Goal: Information Seeking & Learning: Learn about a topic

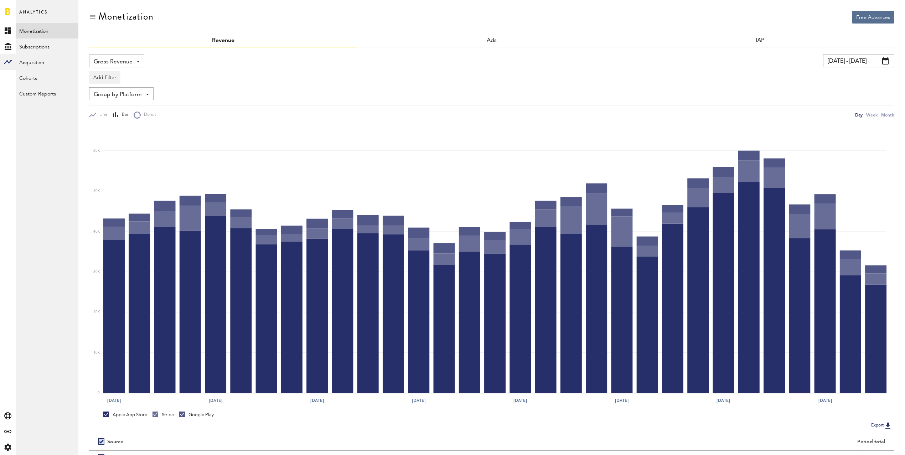
click at [121, 67] on span "Gross Revenue" at bounding box center [113, 62] width 39 height 12
click at [44, 62] on link "Acquisition" at bounding box center [47, 62] width 63 height 16
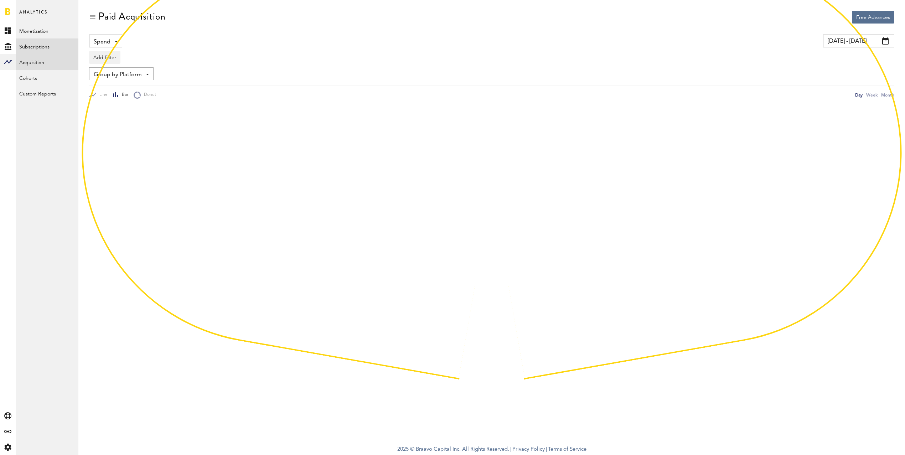
click at [46, 49] on link "Subscriptions" at bounding box center [47, 46] width 63 height 16
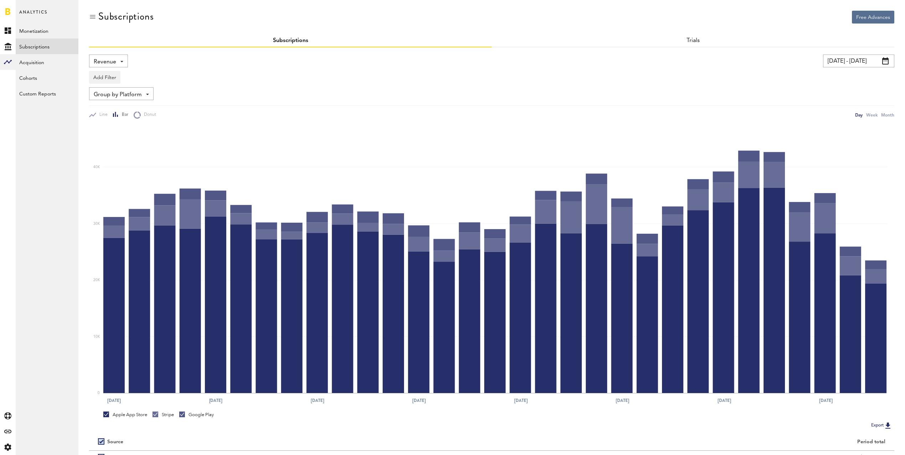
click at [50, 48] on link "Subscriptions" at bounding box center [47, 46] width 63 height 16
click at [102, 58] on span "Revenue" at bounding box center [105, 62] width 22 height 12
click at [131, 138] on span "New Subscriptions" at bounding box center [132, 138] width 72 height 12
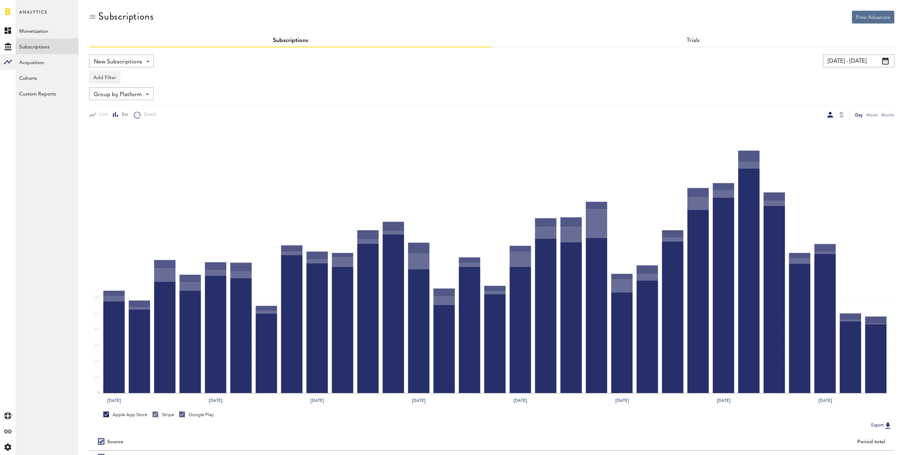
click at [517, 124] on icon "[DATE] [DATE] [DATE] [DATE] [DATE] [DATE] [DATE] [DATE] 29 10K 20K 30K 40K 0 10…" at bounding box center [491, 263] width 805 height 289
click at [115, 75] on button "Add Filter" at bounding box center [104, 77] width 31 height 13
click at [110, 110] on li "Apps" at bounding box center [122, 108] width 58 height 13
click at [114, 77] on div "Apps" at bounding box center [115, 78] width 31 height 12
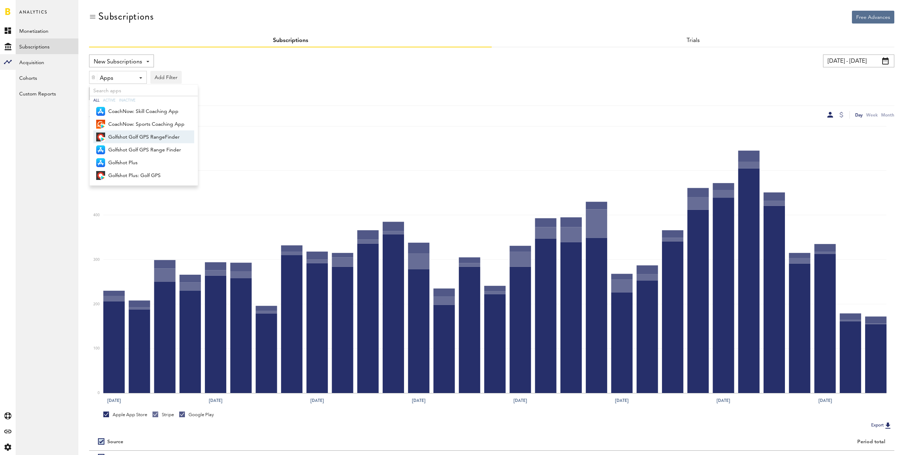
click at [132, 137] on span "Golfshot Golf GPS RangeFinder" at bounding box center [146, 137] width 76 height 12
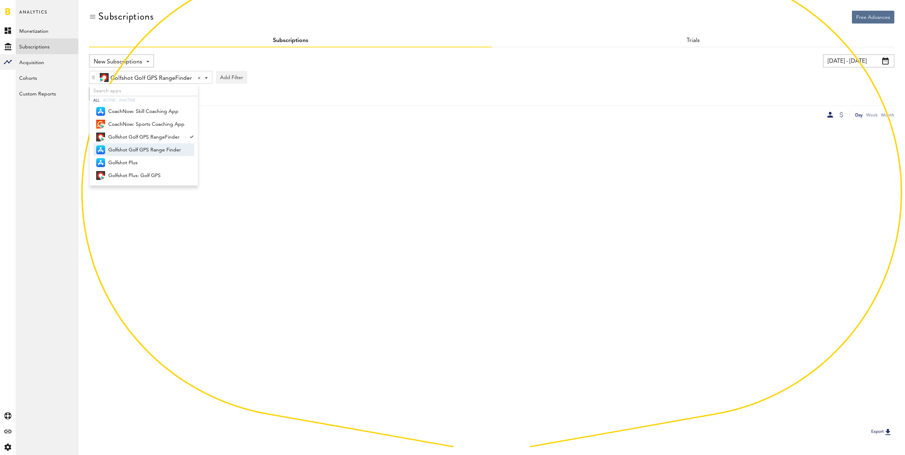
click at [133, 148] on span "Golfshot Golf GPS Range Finder" at bounding box center [146, 150] width 76 height 12
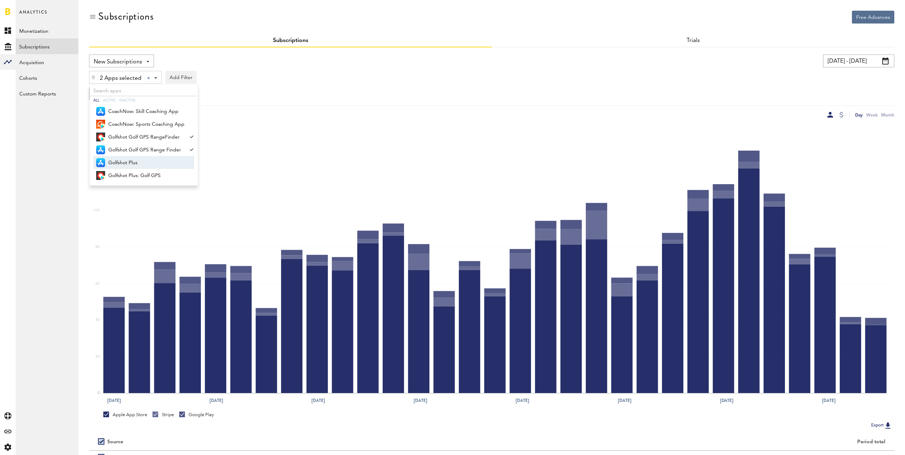
click at [132, 163] on span "Golfshot Plus" at bounding box center [146, 163] width 76 height 12
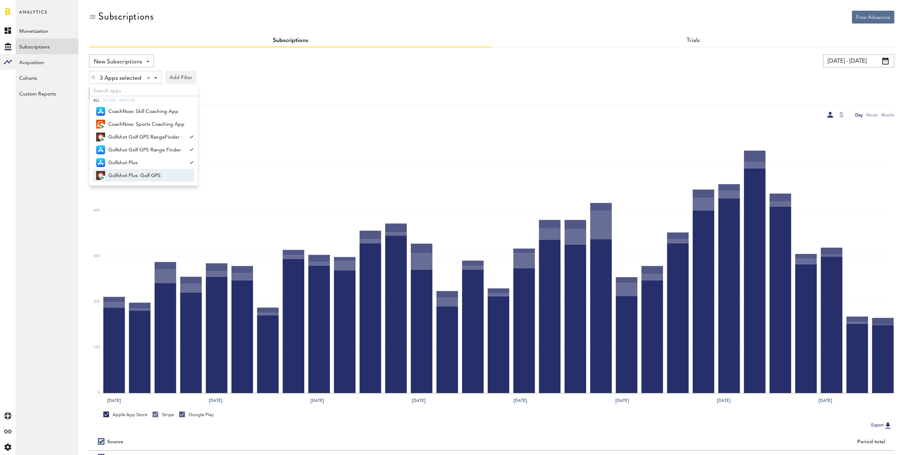
click at [144, 170] on span "Golfshot Plus: Golf GPS" at bounding box center [146, 176] width 76 height 12
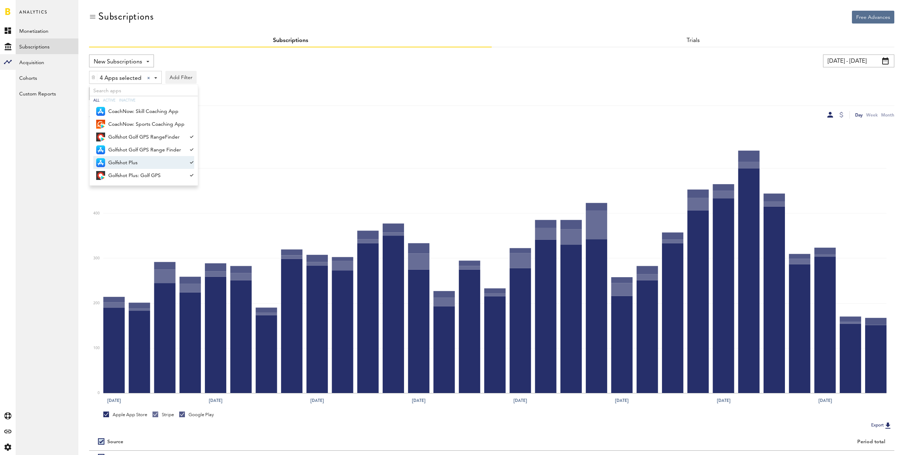
drag, startPoint x: 366, startPoint y: 80, endPoint x: 428, endPoint y: 81, distance: 62.4
click at [366, 80] on div "4 Apps selected 4 Apps selected All Active Inactive CoachNow: Skill Coaching Ap…" at bounding box center [491, 75] width 805 height 16
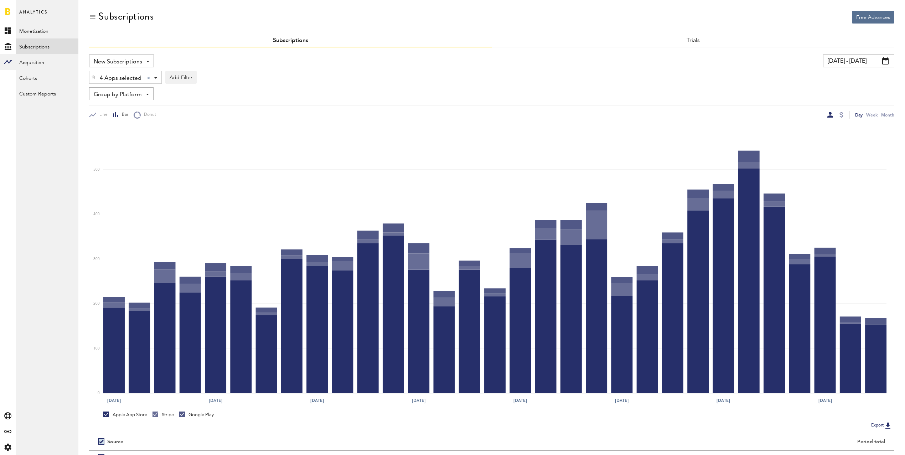
click at [830, 62] on input "[DATE] - [DATE]" at bounding box center [858, 61] width 71 height 13
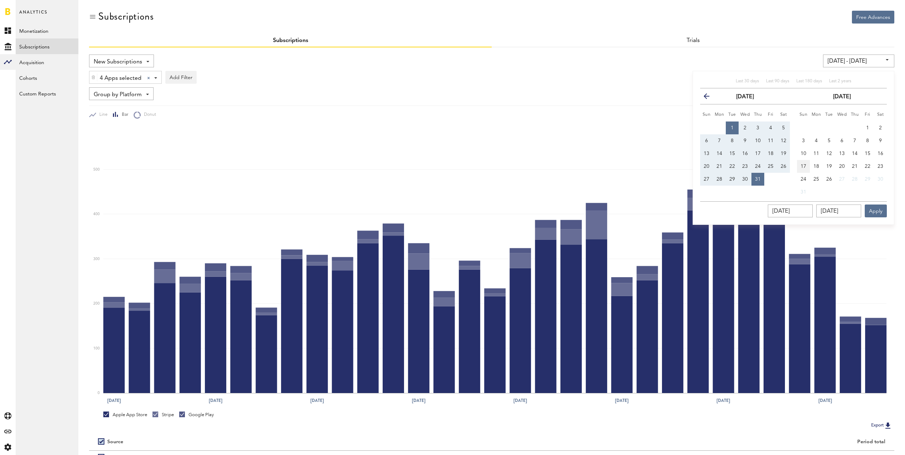
click at [803, 166] on span "17" at bounding box center [804, 166] width 6 height 5
type input "[DATE] - [DATE]"
type input "[DATE]"
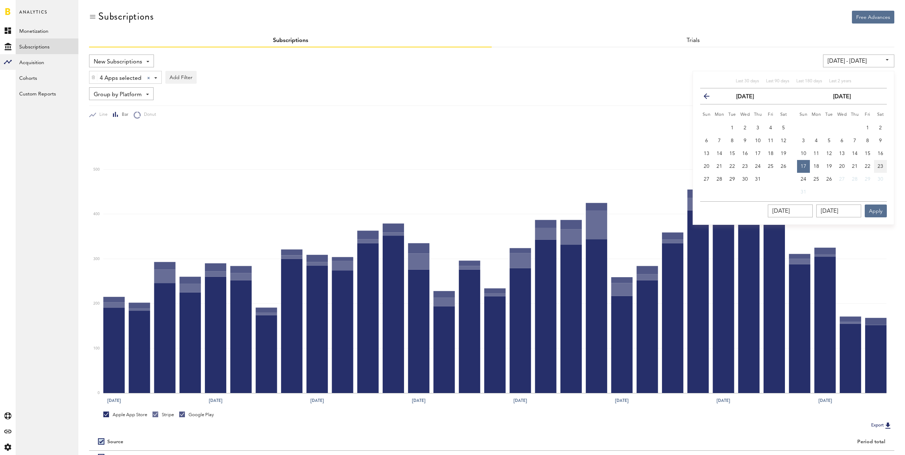
click at [880, 166] on span "23" at bounding box center [881, 166] width 6 height 5
type input "[DATE] - [DATE]"
type input "[DATE]"
click at [881, 211] on button "Apply" at bounding box center [876, 211] width 22 height 13
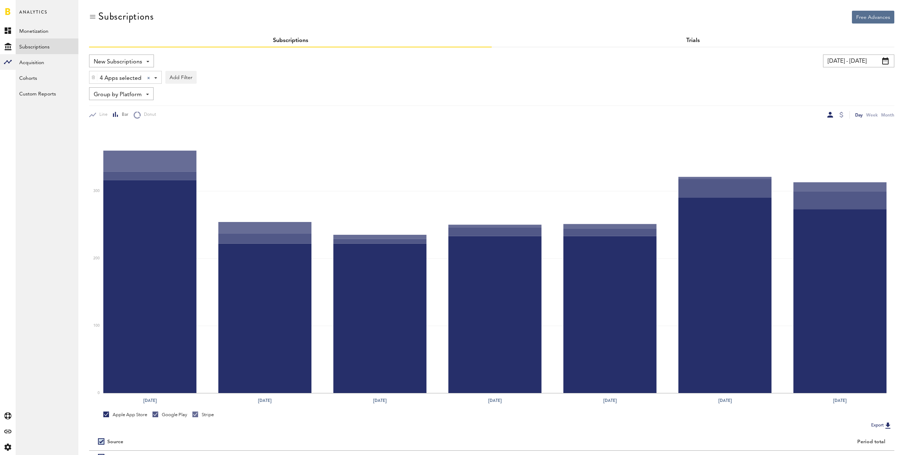
click at [689, 40] on link "Trials" at bounding box center [693, 41] width 14 height 6
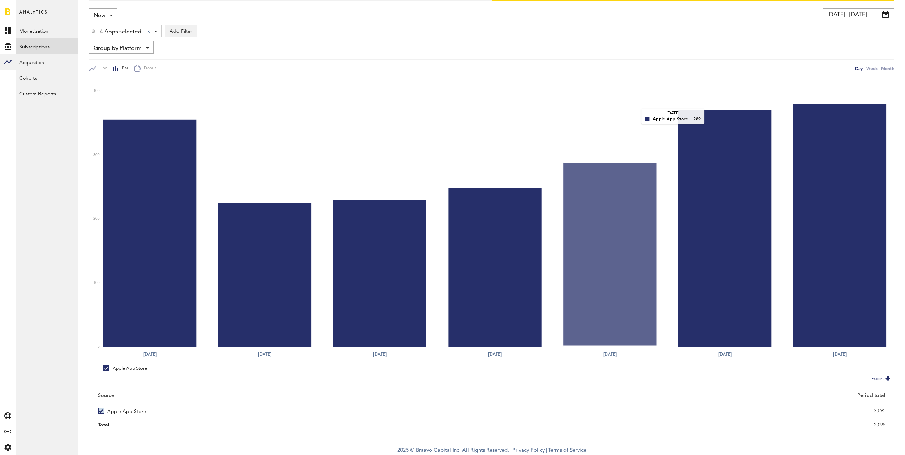
scroll to position [47, 0]
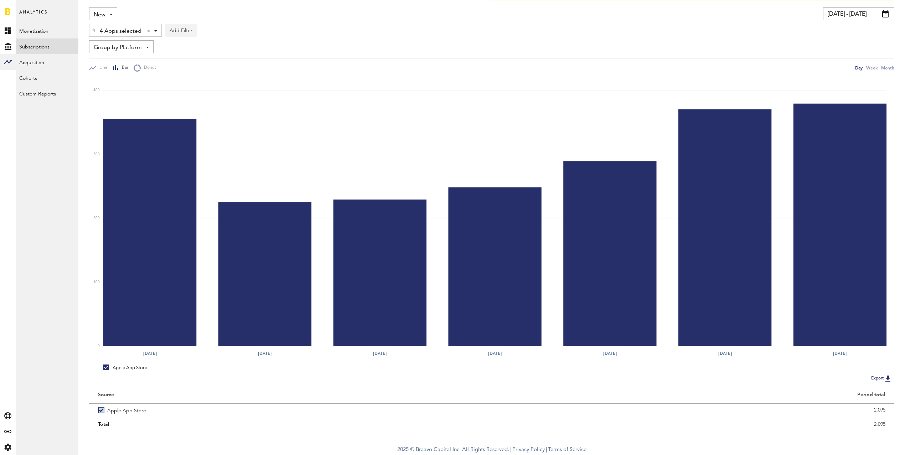
click at [180, 31] on button "Add Filter" at bounding box center [180, 30] width 31 height 13
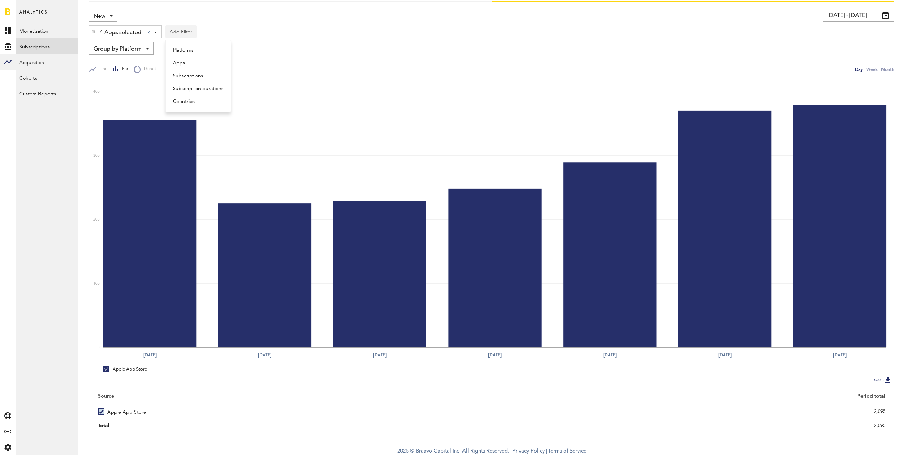
scroll to position [45, 0]
click at [313, 68] on div "Line Bar Donut" at bounding box center [297, 69] width 417 height 7
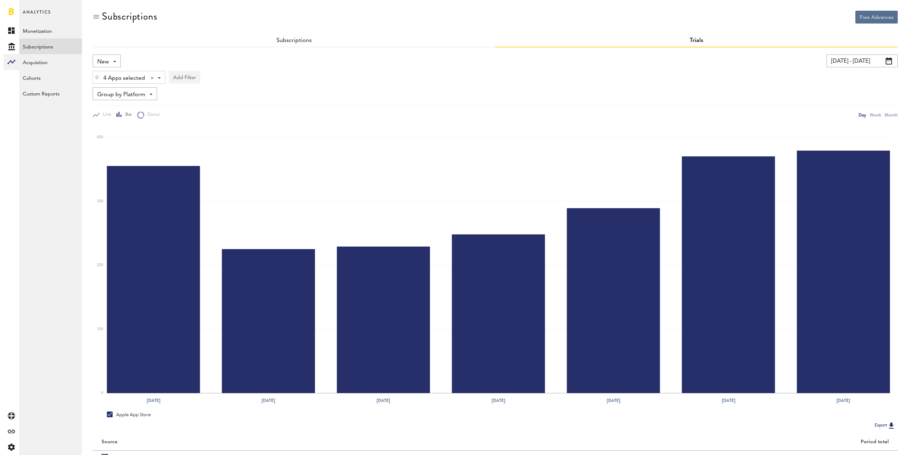
scroll to position [0, 0]
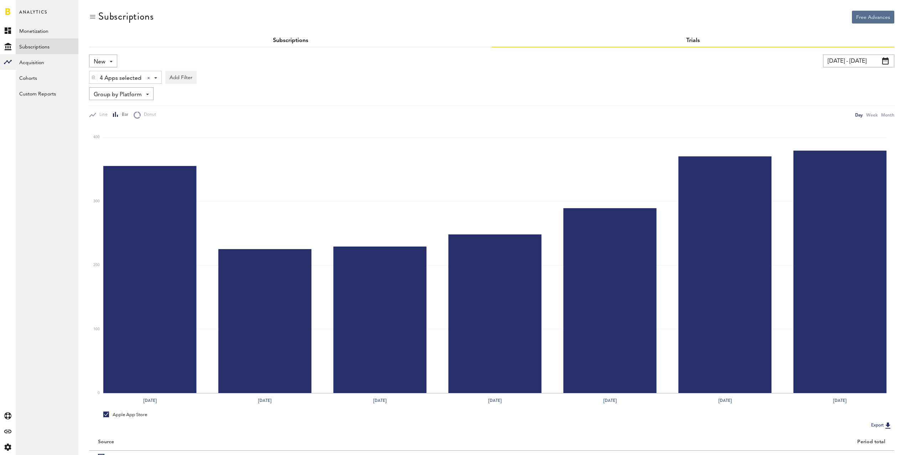
click at [297, 42] on link "Subscriptions" at bounding box center [290, 41] width 35 height 6
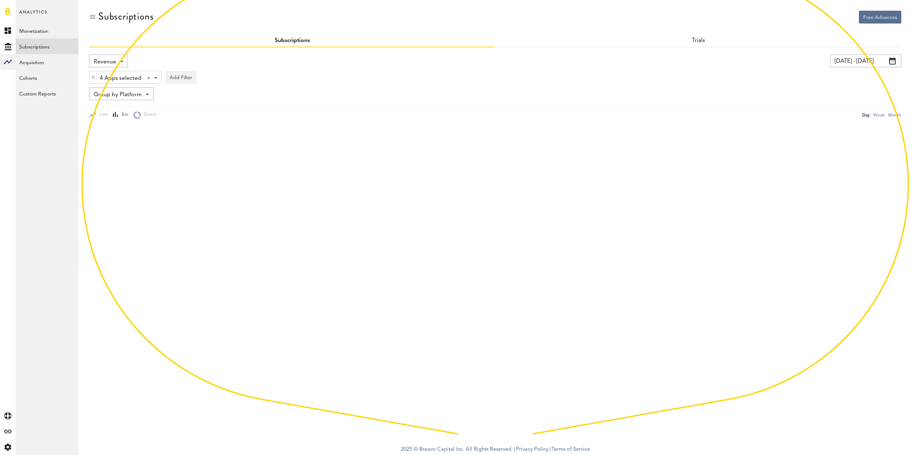
click at [101, 63] on span "Revenue" at bounding box center [105, 62] width 22 height 12
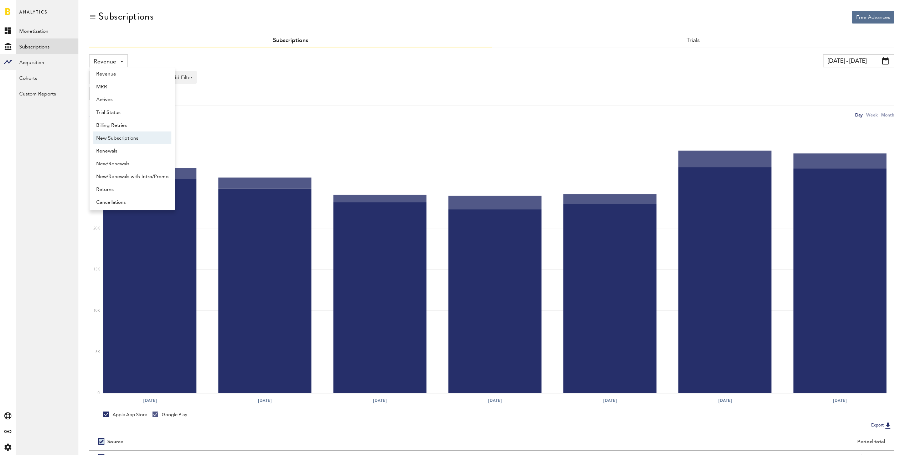
click at [122, 136] on span "New Subscriptions" at bounding box center [132, 138] width 72 height 12
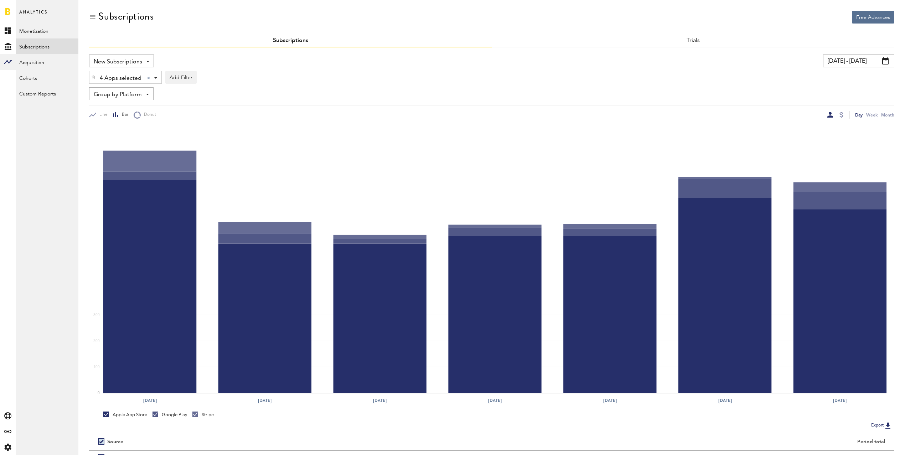
click at [348, 89] on div "Group by Platform Group by Platform Group by App Group by Subscription Group by…" at bounding box center [491, 93] width 805 height 13
click at [840, 114] on div at bounding box center [842, 115] width 4 height 6
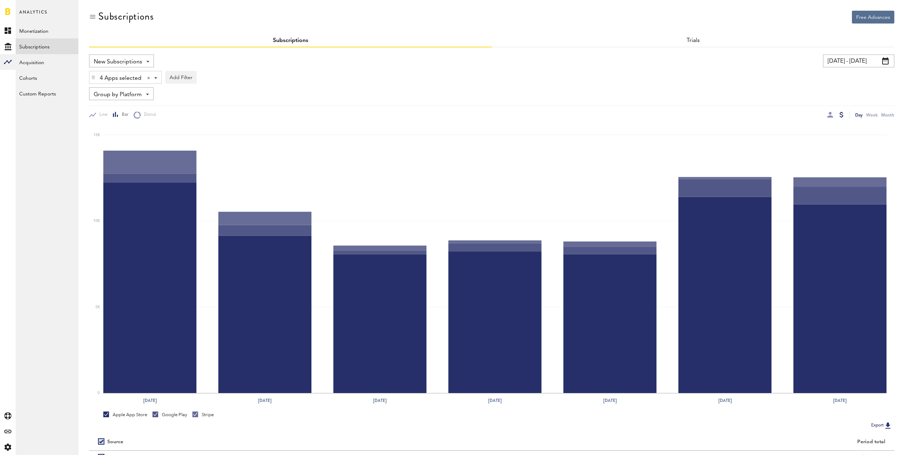
click at [858, 63] on input "[DATE] - [DATE]" at bounding box center [858, 61] width 71 height 13
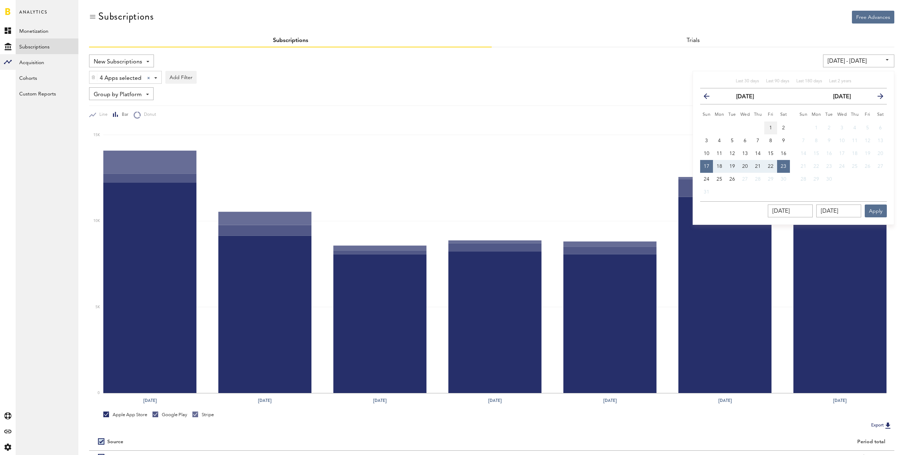
click at [769, 126] on span "1" at bounding box center [770, 127] width 3 height 5
type input "[DATE] - [DATE]"
type input "[DATE]"
click at [707, 180] on span "24" at bounding box center [707, 179] width 6 height 5
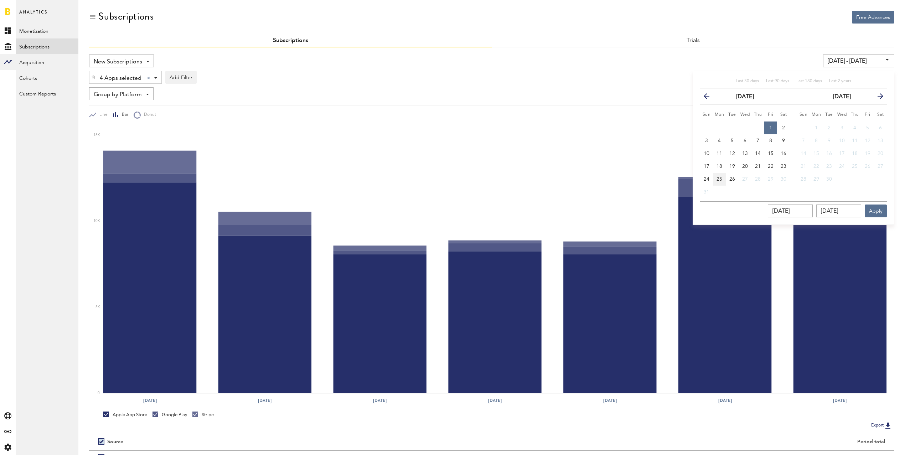
type input "[DATE] - [DATE]"
type input "[DATE]"
click at [883, 211] on button "Apply" at bounding box center [876, 211] width 22 height 13
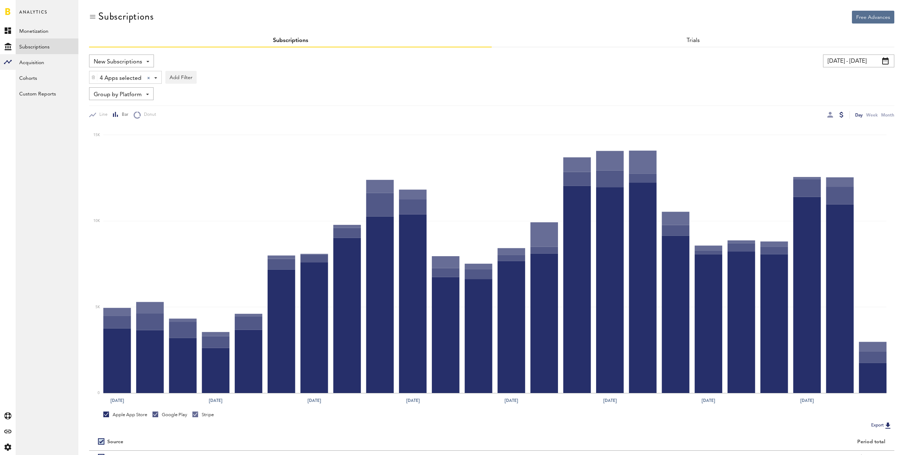
click at [845, 56] on input "[DATE] - [DATE]" at bounding box center [858, 61] width 71 height 13
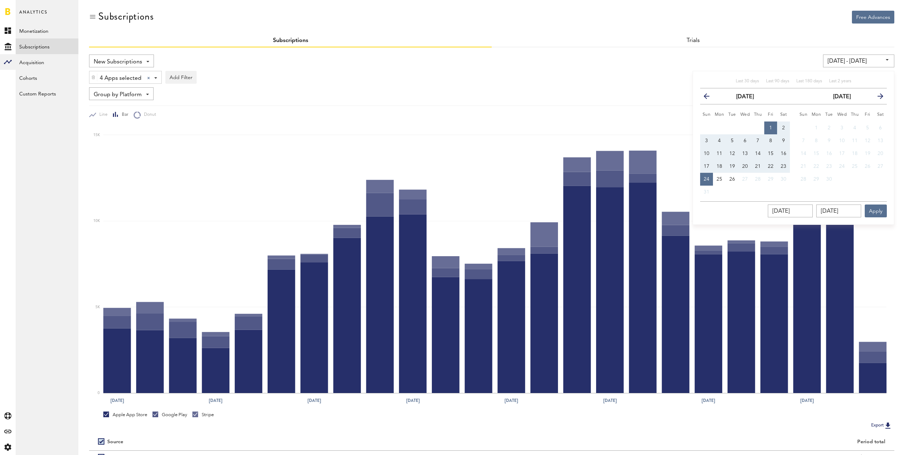
drag, startPoint x: 773, startPoint y: 124, endPoint x: 774, endPoint y: 141, distance: 16.5
click at [773, 124] on button "1" at bounding box center [770, 128] width 13 height 13
click at [782, 165] on span "23" at bounding box center [784, 166] width 6 height 5
type input "[DATE] - [DATE]"
type input "[DATE]"
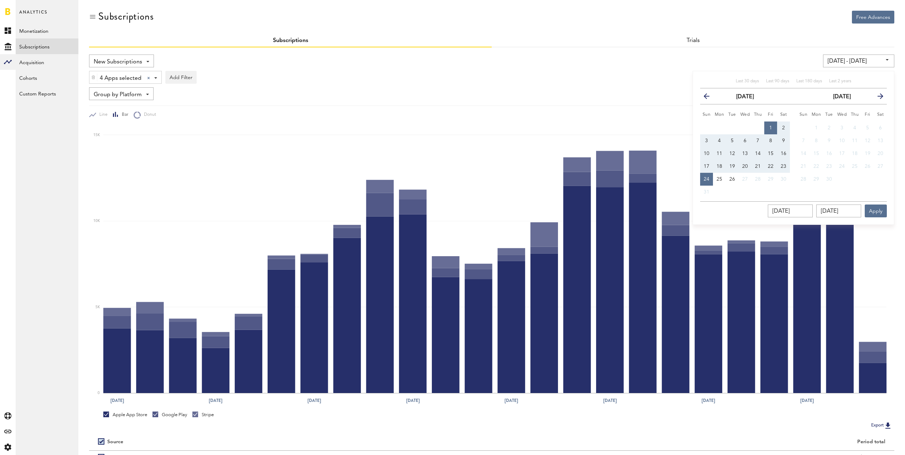
type input "[DATE]"
drag, startPoint x: 768, startPoint y: 123, endPoint x: 768, endPoint y: 131, distance: 8.2
click at [768, 123] on button "1" at bounding box center [770, 128] width 13 height 13
type input "[DATE] - [DATE]"
type input "[DATE]"
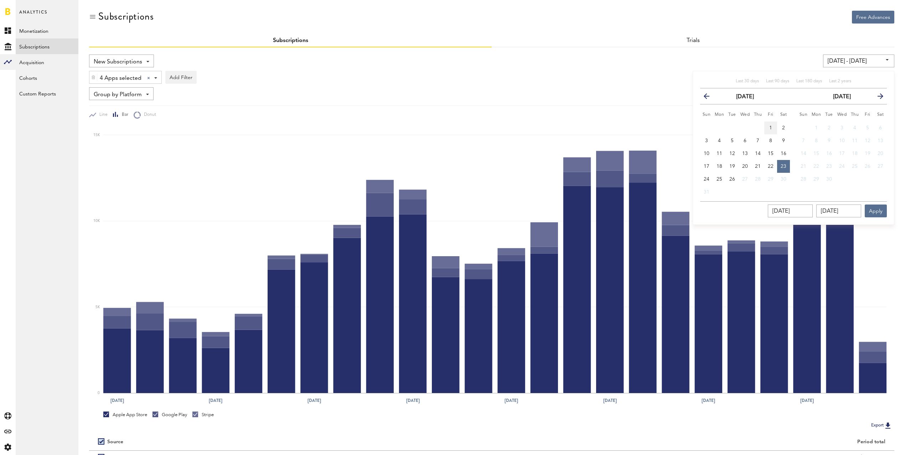
type input "[DATE]"
click at [783, 164] on span "23" at bounding box center [784, 166] width 6 height 5
type input "[DATE] - [DATE]"
type input "[DATE]"
click at [876, 210] on button "Apply" at bounding box center [876, 211] width 22 height 13
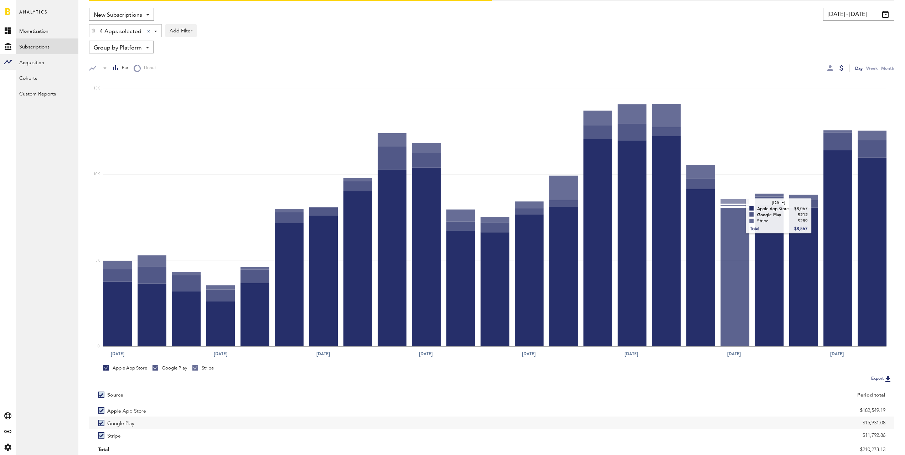
scroll to position [72, 0]
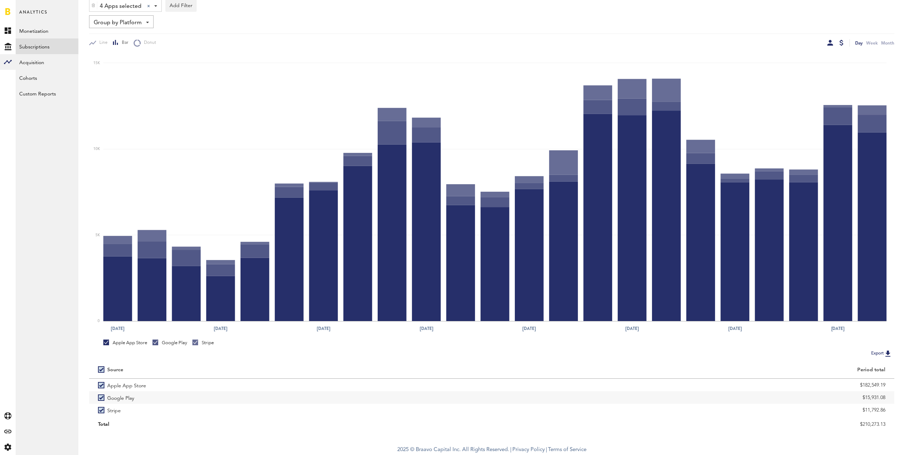
click at [829, 43] on div at bounding box center [831, 43] width 6 height 6
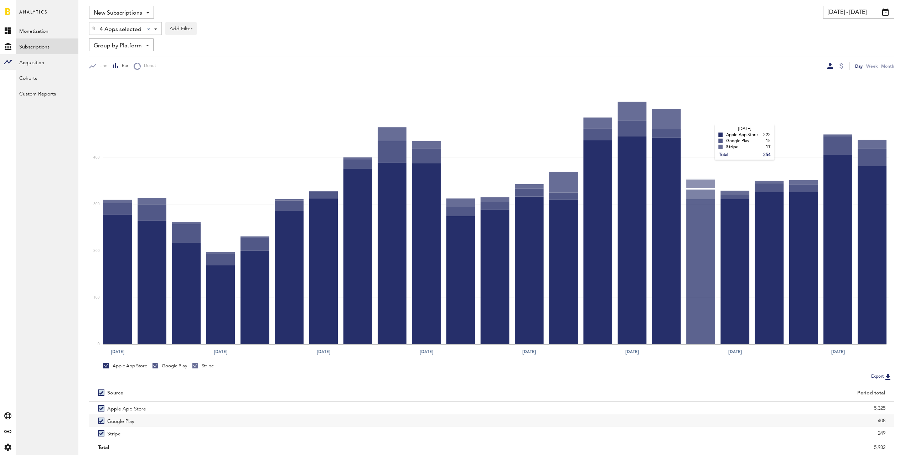
scroll to position [72, 0]
